Goal: Information Seeking & Learning: Learn about a topic

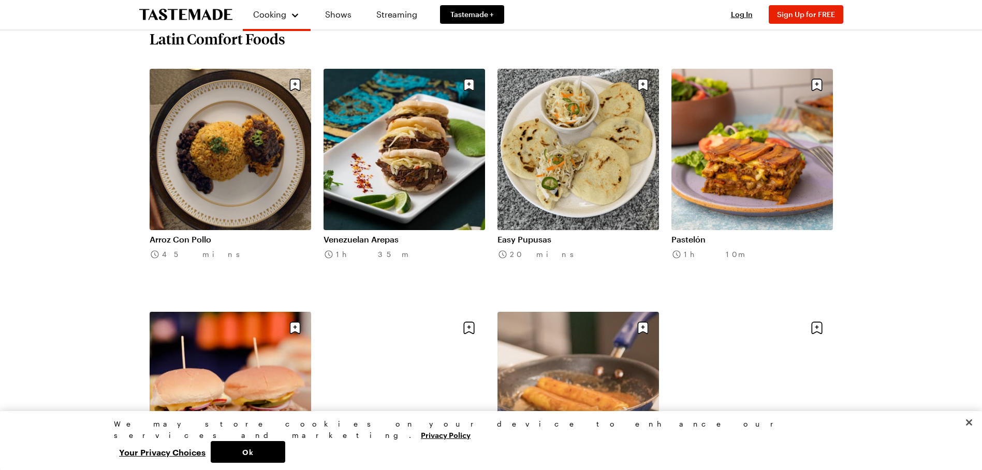
scroll to position [414, 0]
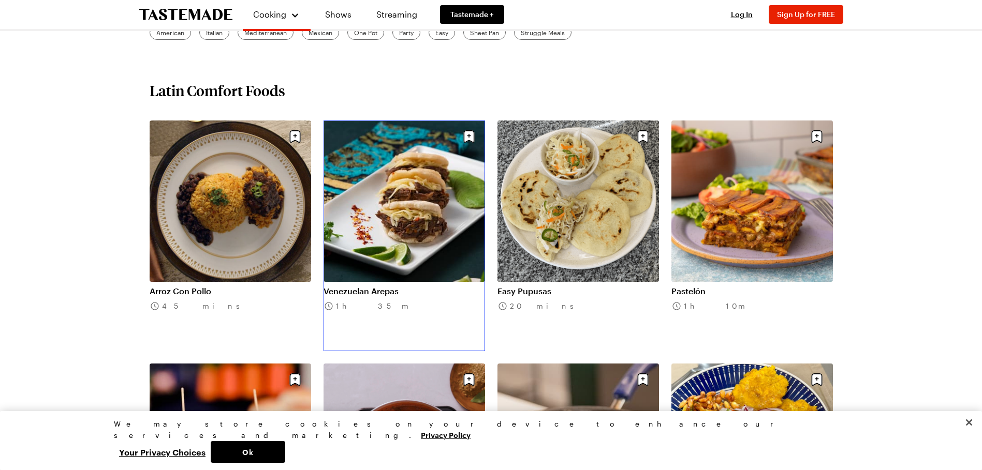
click at [360, 287] on link "Venezuelan Arepas" at bounding box center [403, 291] width 161 height 10
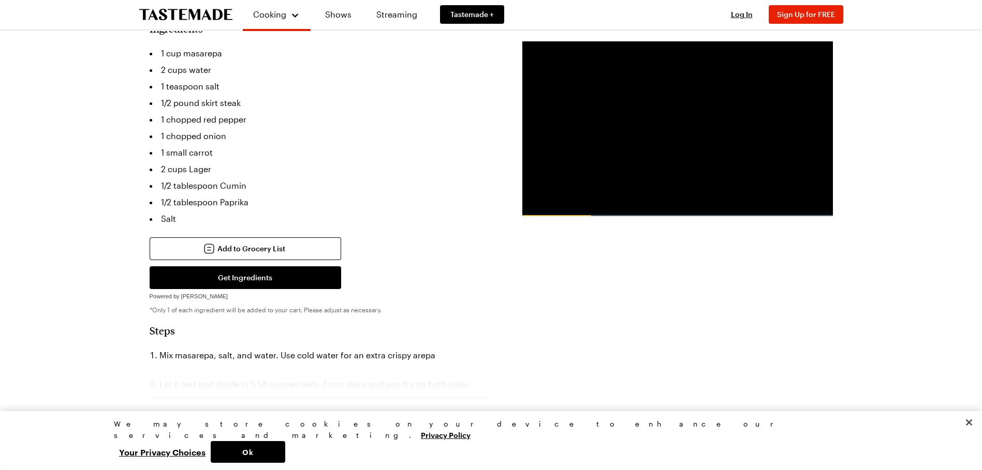
scroll to position [103, 0]
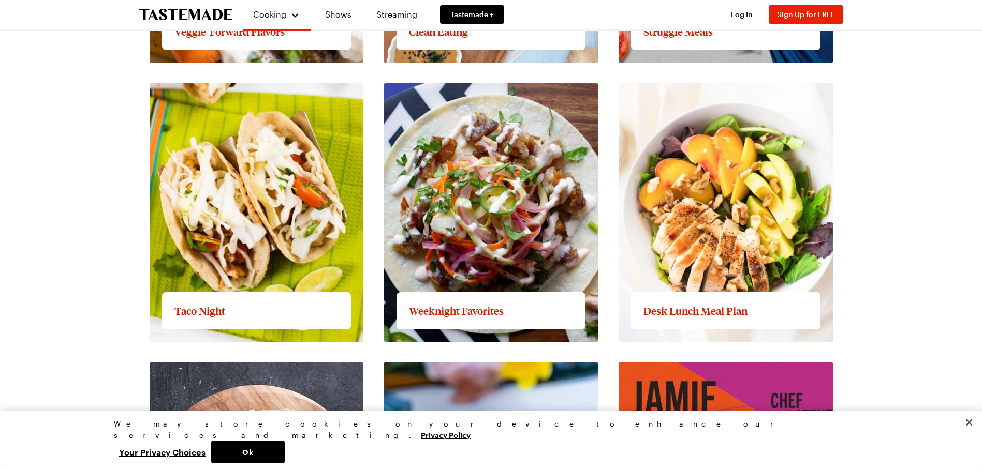
scroll to position [1242, 0]
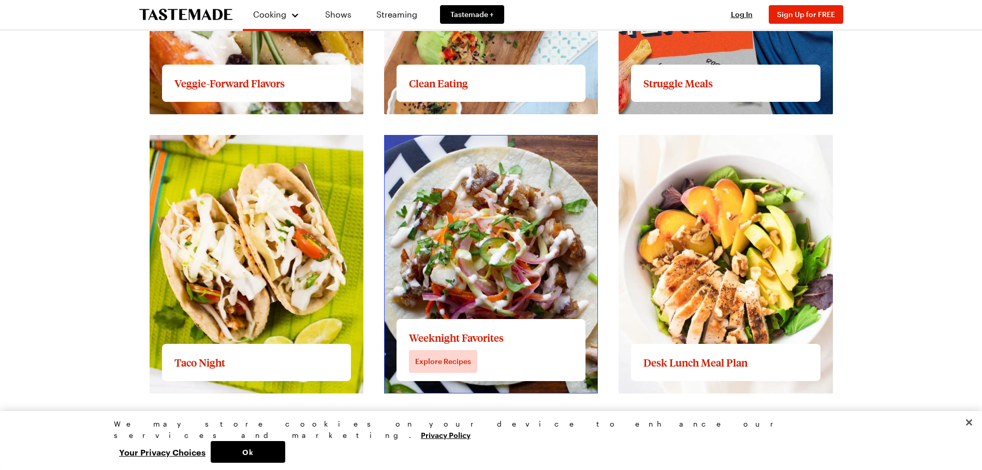
click at [446, 146] on link "View full content for Weeknight Favorites" at bounding box center [464, 141] width 161 height 10
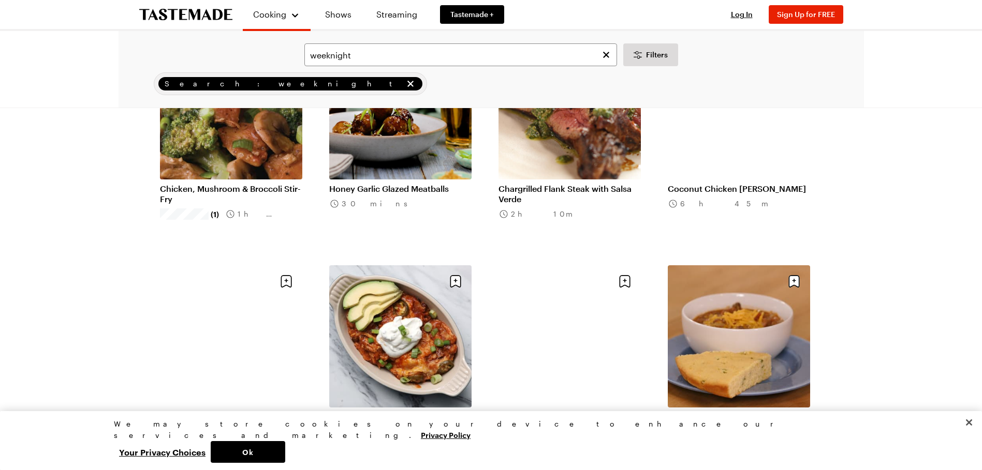
scroll to position [880, 0]
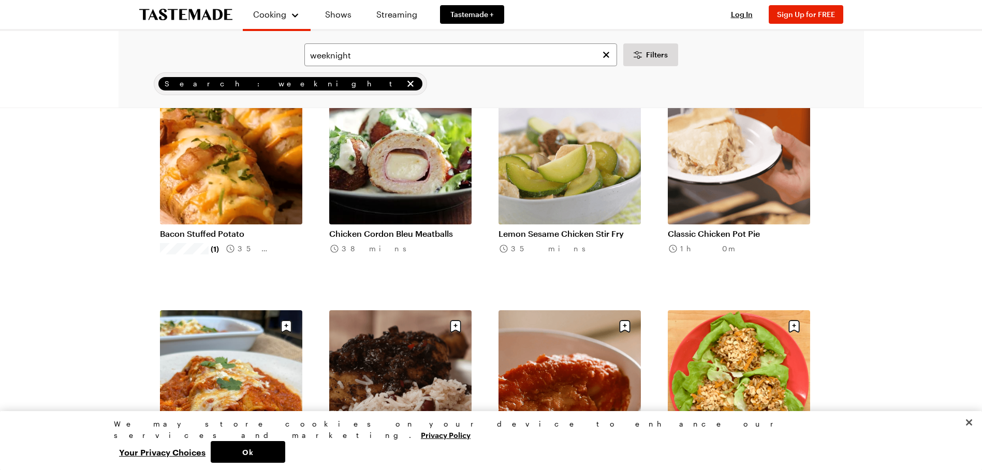
scroll to position [2484, 0]
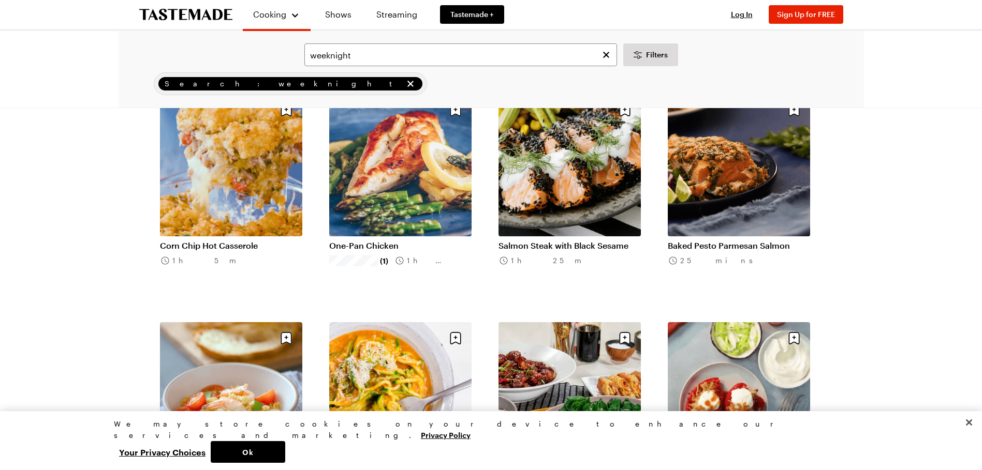
scroll to position [2949, 0]
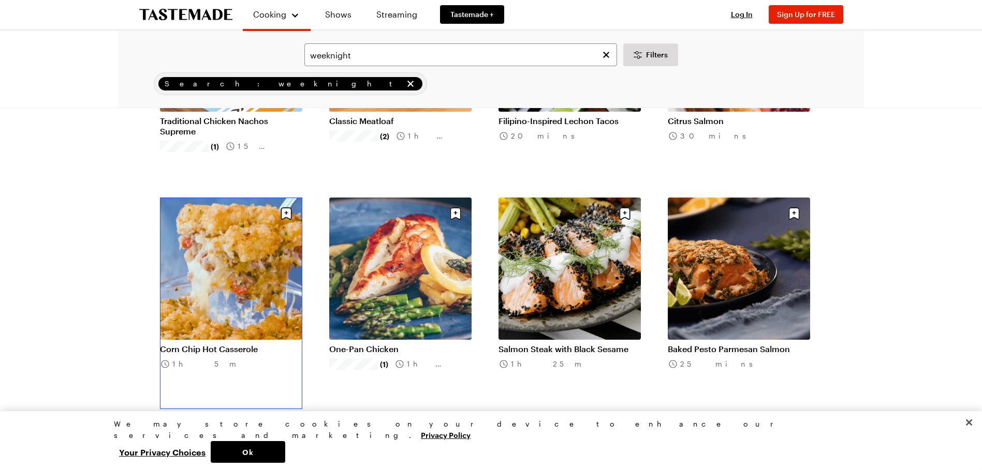
click at [221, 344] on link "Corn Chip Hot Casserole" at bounding box center [231, 349] width 142 height 10
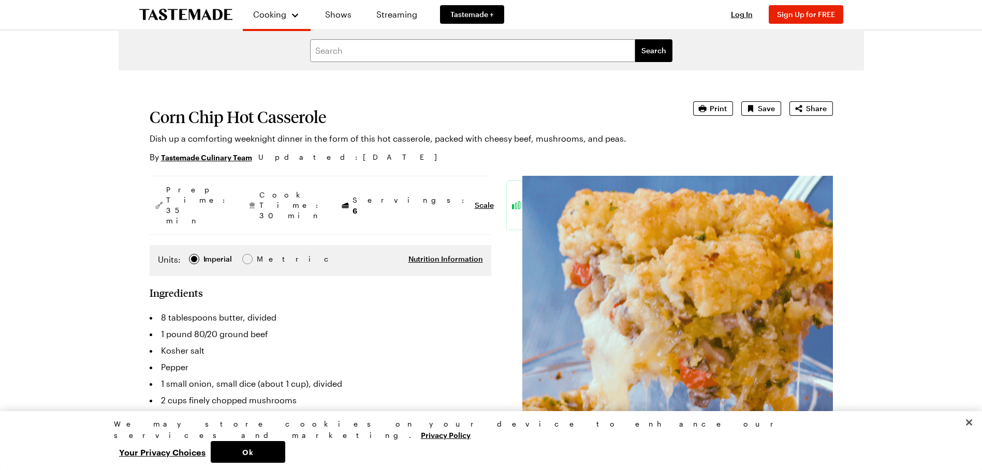
scroll to position [52, 0]
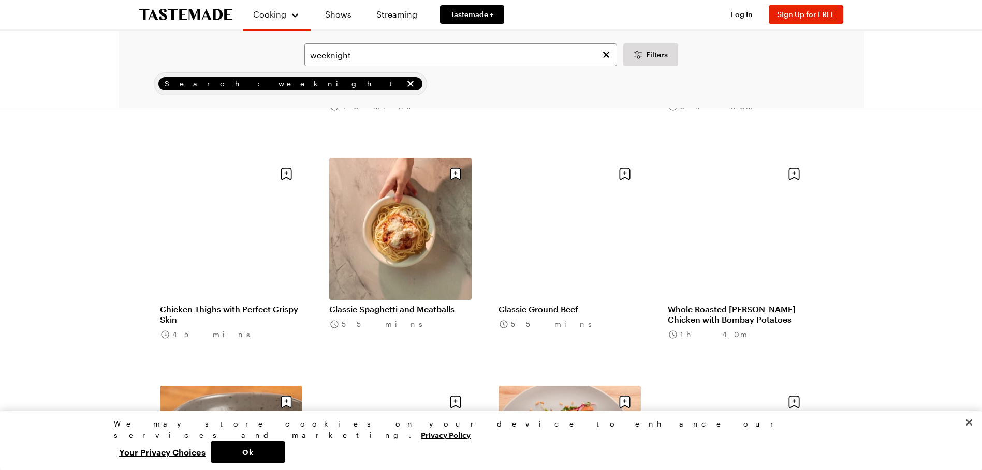
scroll to position [3725, 0]
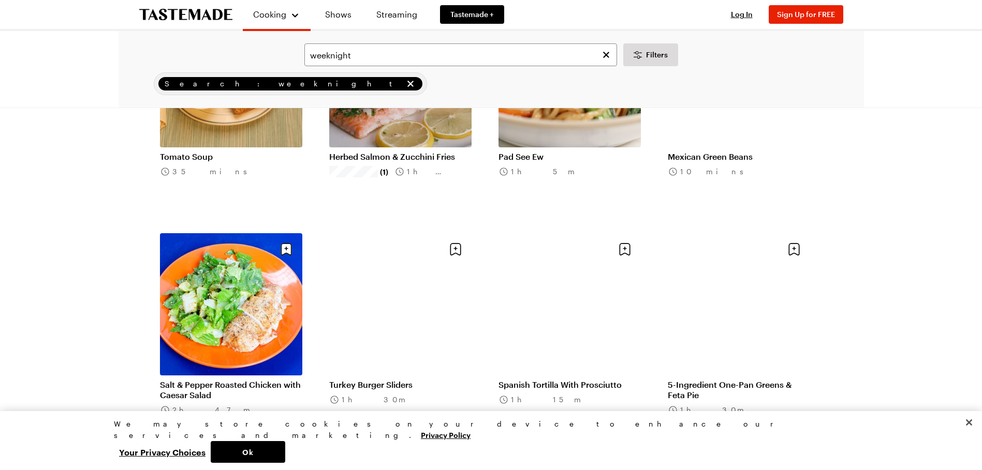
scroll to position [5019, 0]
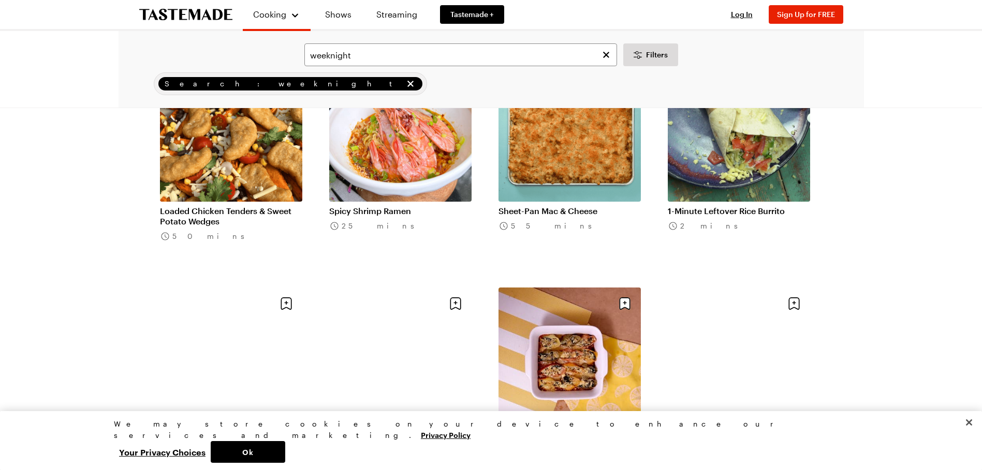
scroll to position [6209, 0]
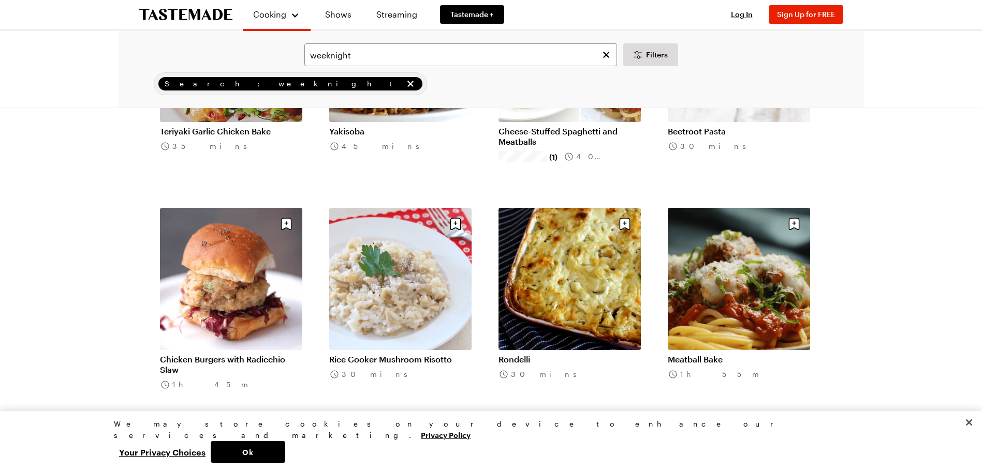
scroll to position [7554, 0]
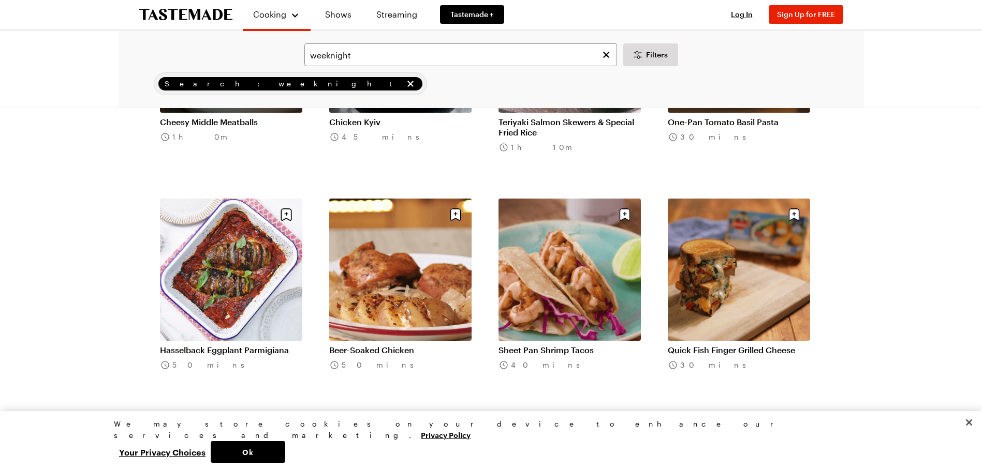
scroll to position [7917, 0]
